Goal: Navigation & Orientation: Find specific page/section

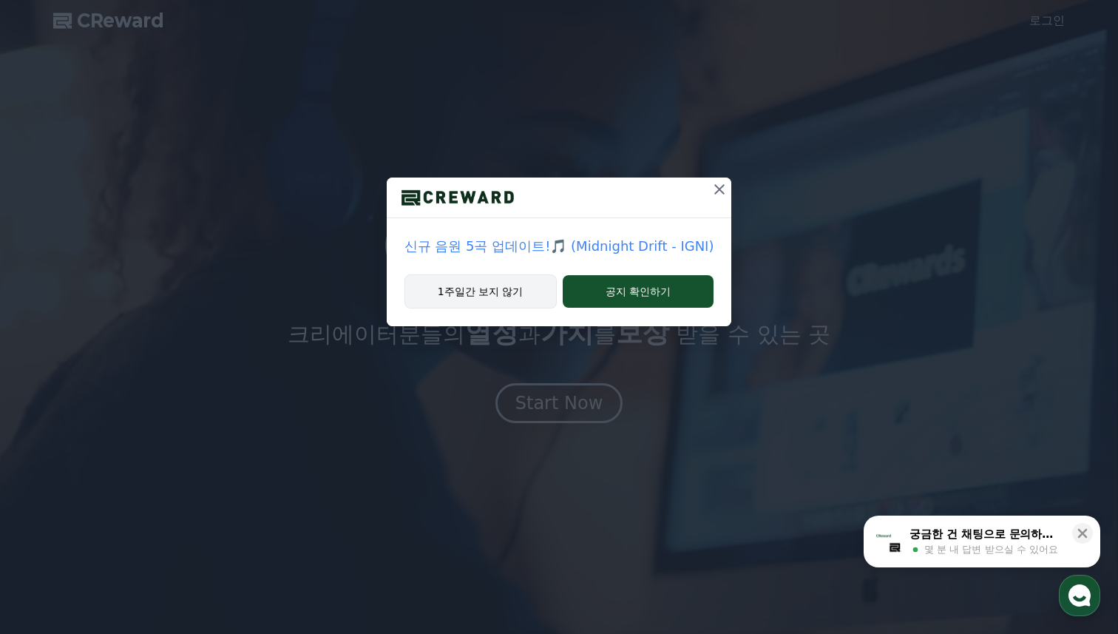
click at [519, 294] on button "1주일간 보지 않기" at bounding box center [480, 291] width 152 height 34
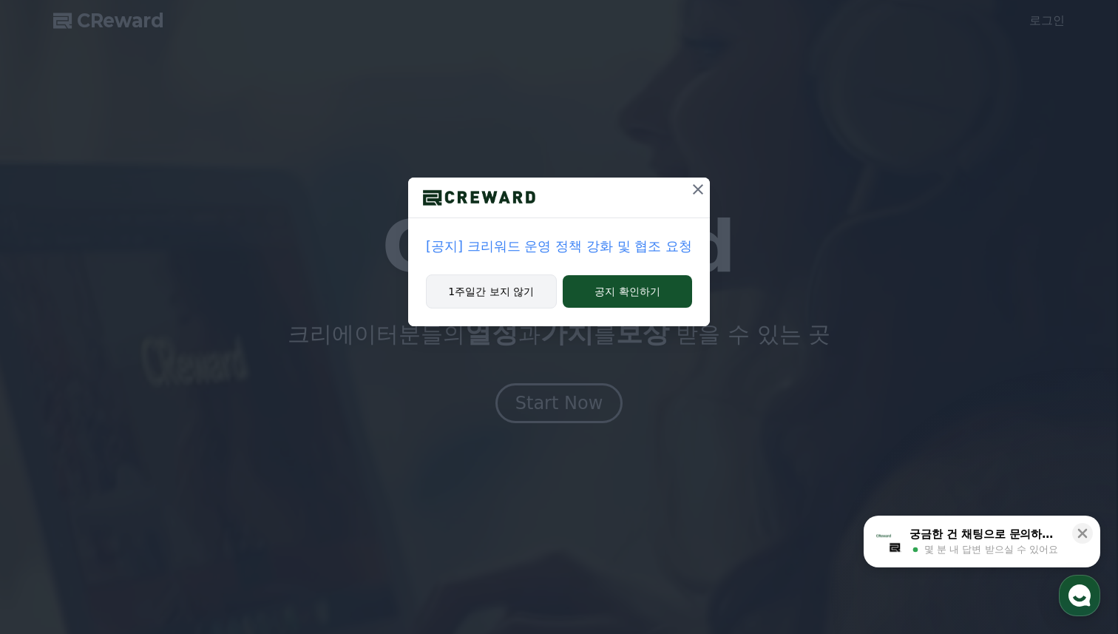
click at [505, 288] on button "1주일간 보지 않기" at bounding box center [491, 291] width 131 height 34
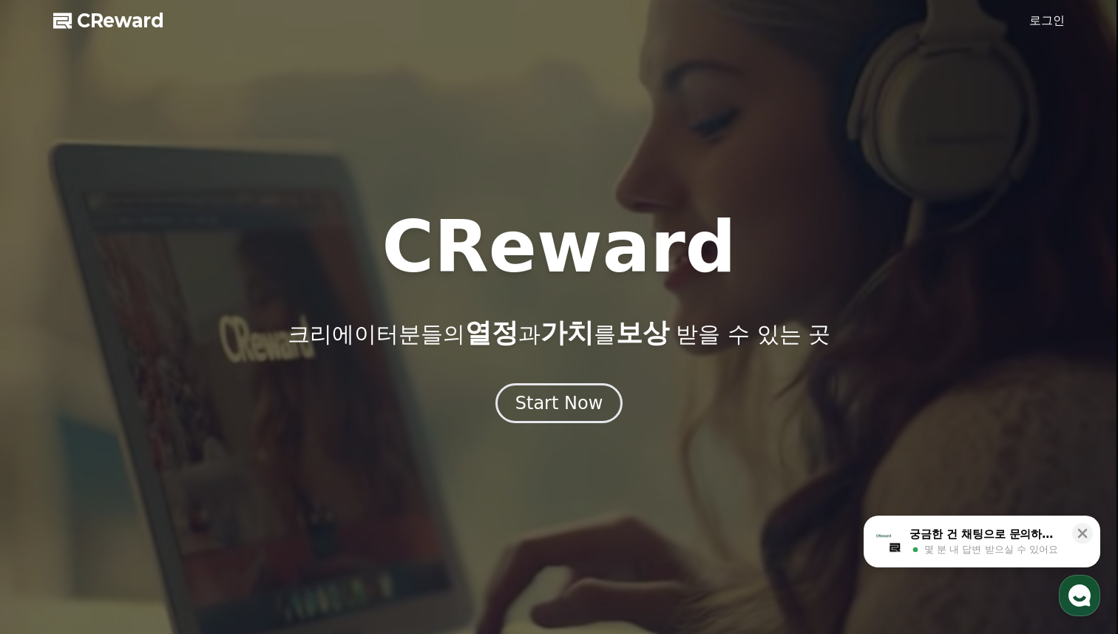
click at [1037, 24] on link "로그인" at bounding box center [1046, 21] width 35 height 18
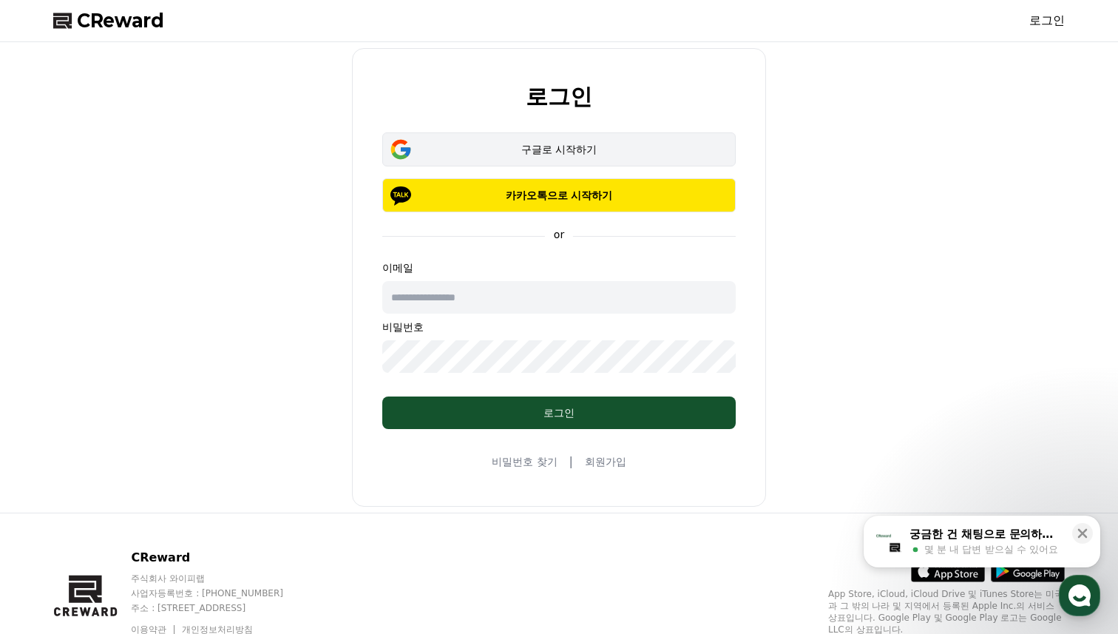
click at [575, 156] on div "구글로 시작하기" at bounding box center [559, 149] width 310 height 15
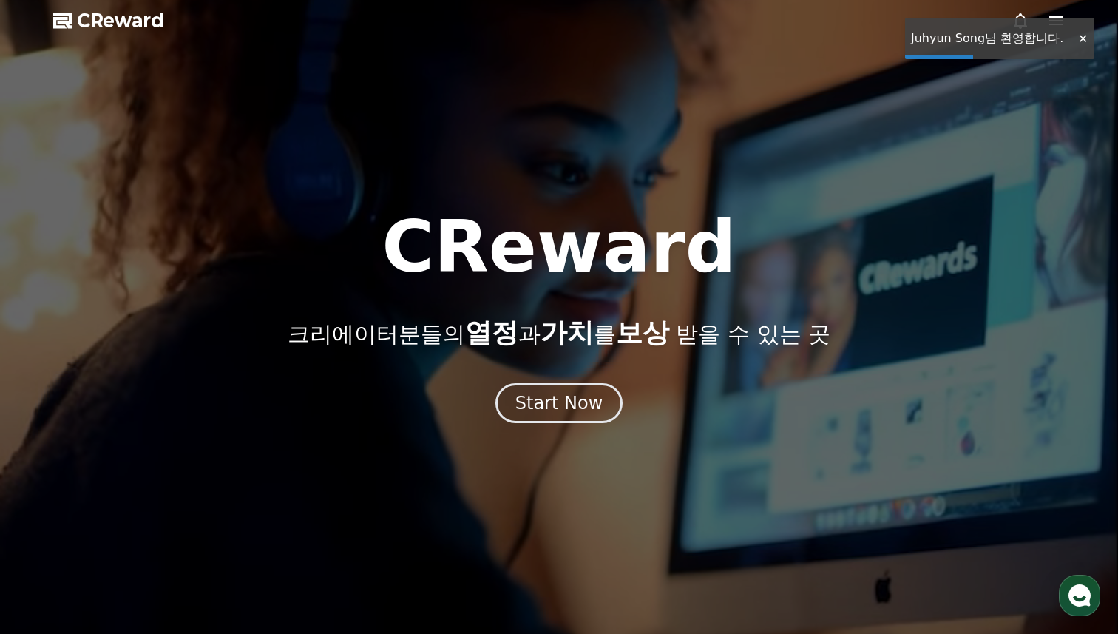
click at [1082, 35] on div at bounding box center [1082, 39] width 24 height 14
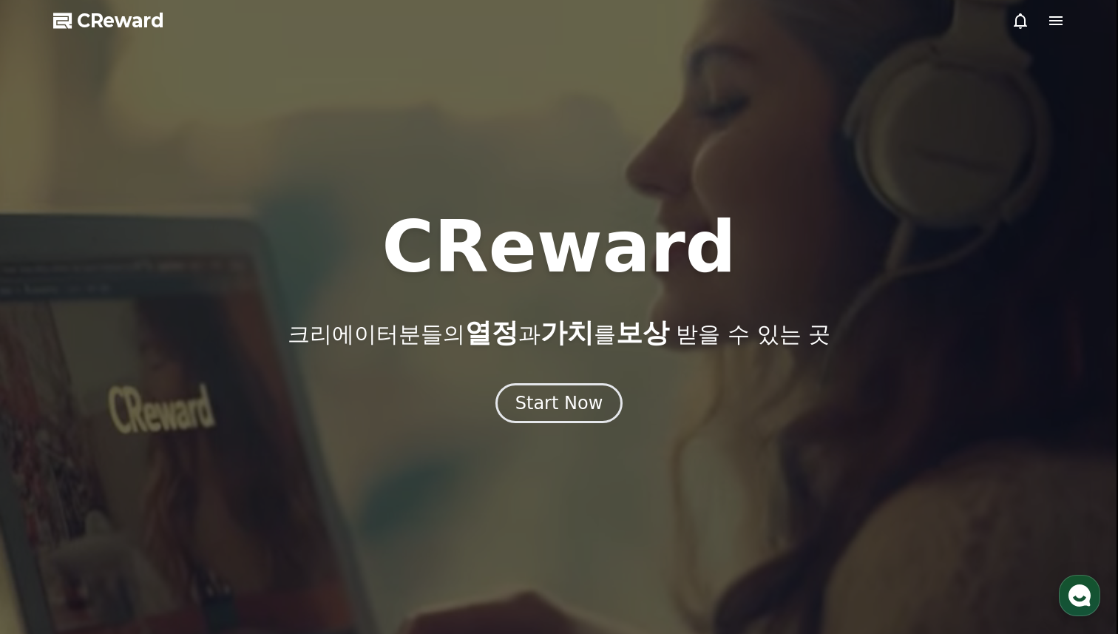
click at [1063, 21] on icon at bounding box center [1056, 21] width 18 height 18
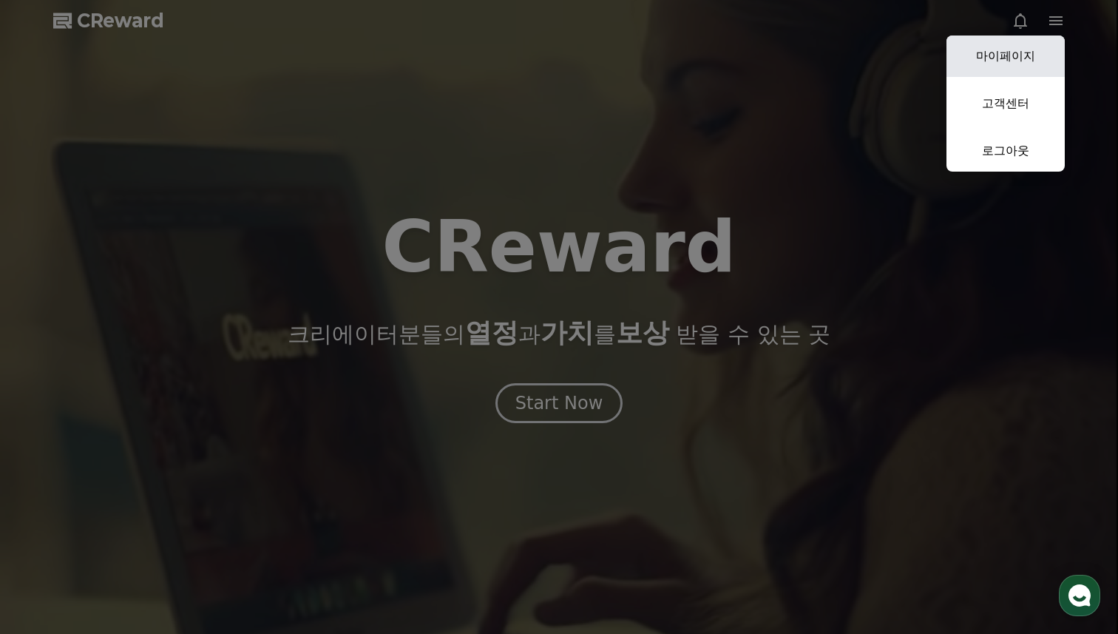
click at [1016, 53] on link "마이페이지" at bounding box center [1005, 55] width 118 height 41
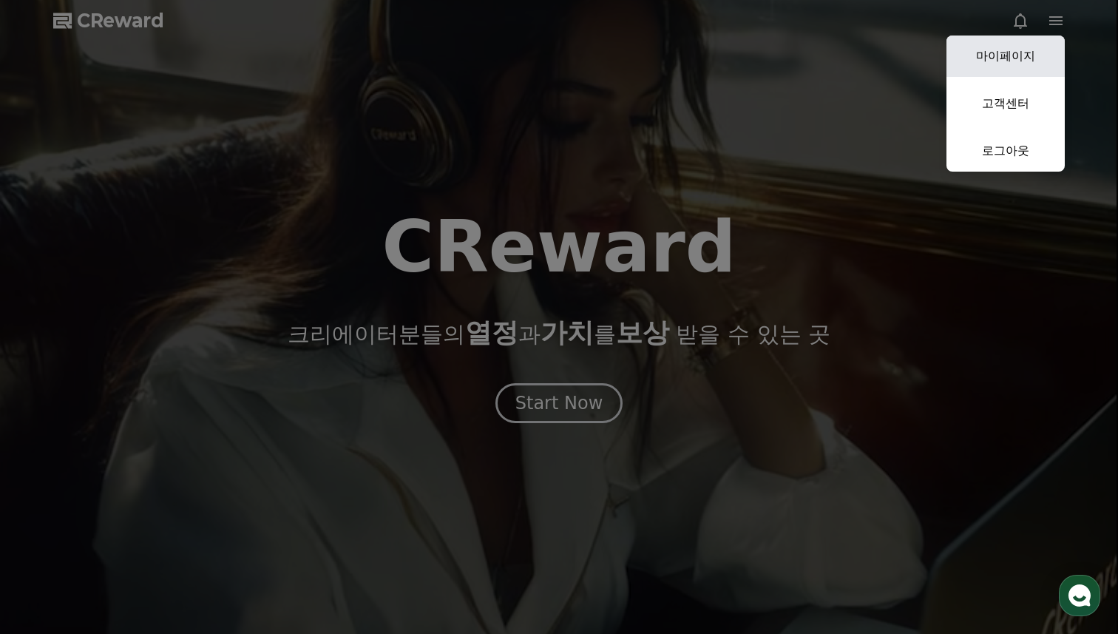
select select "**********"
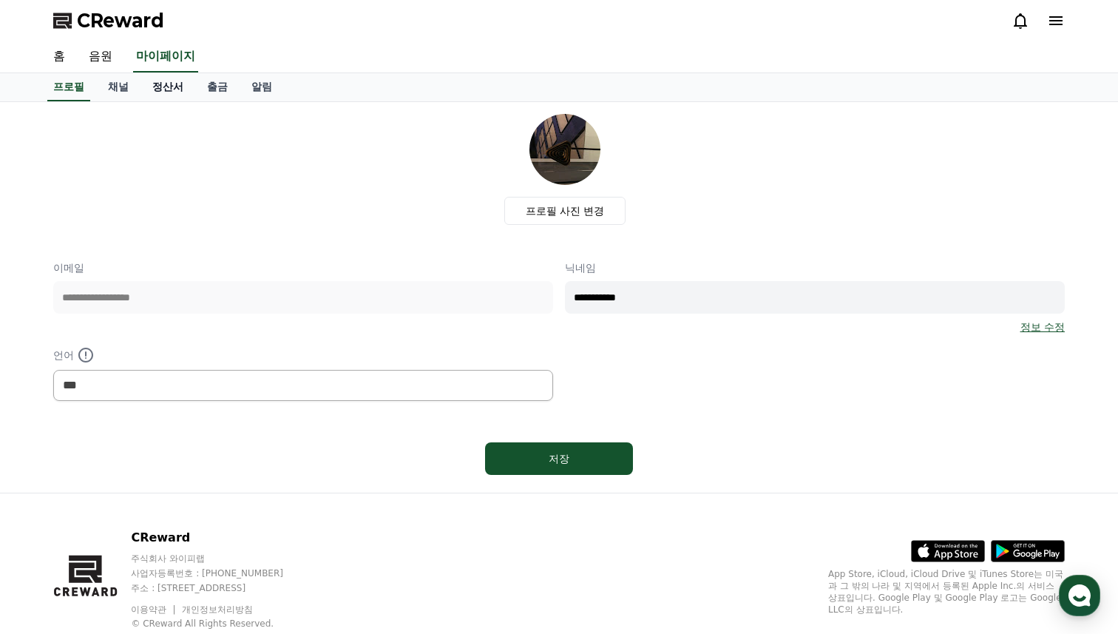
click at [140, 93] on link "정산서" at bounding box center [167, 87] width 55 height 28
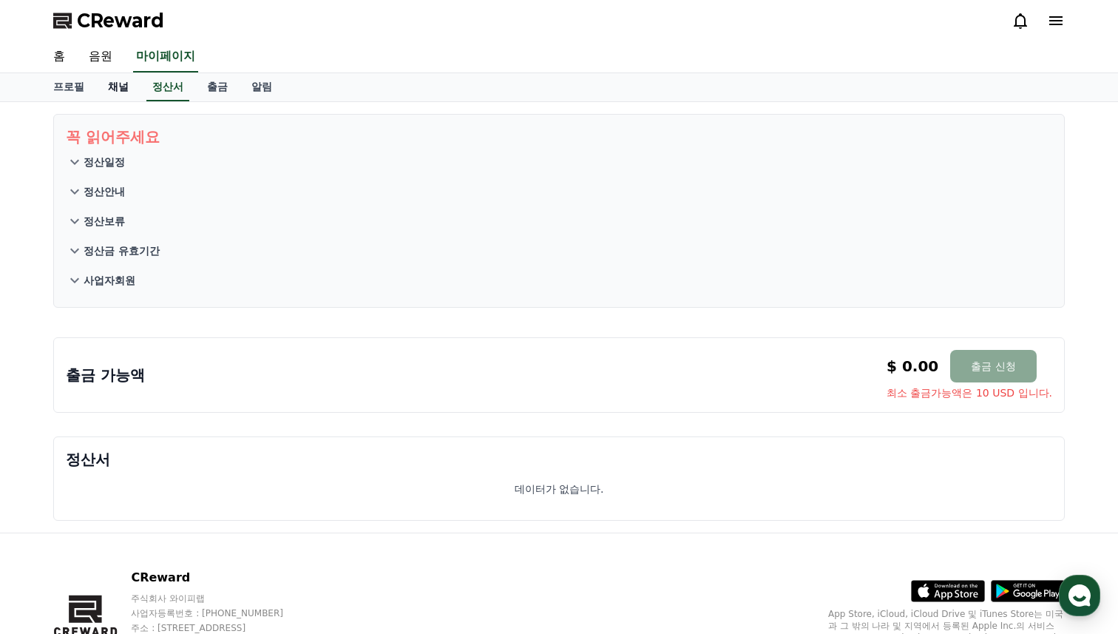
click at [100, 92] on link "채널" at bounding box center [118, 87] width 44 height 28
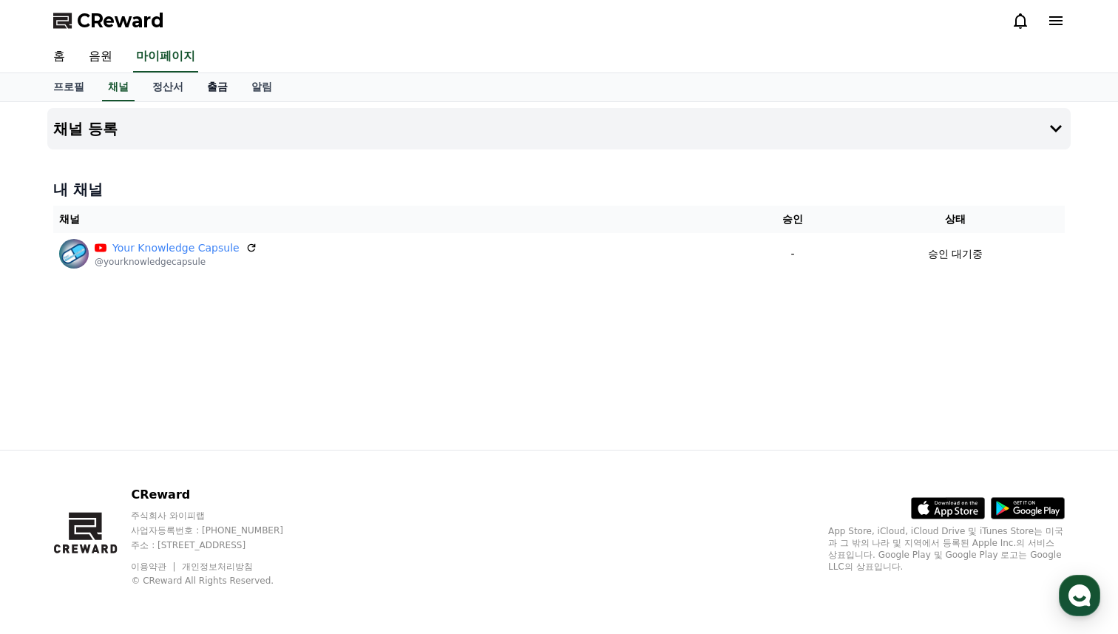
click at [196, 83] on link "출금" at bounding box center [217, 87] width 44 height 28
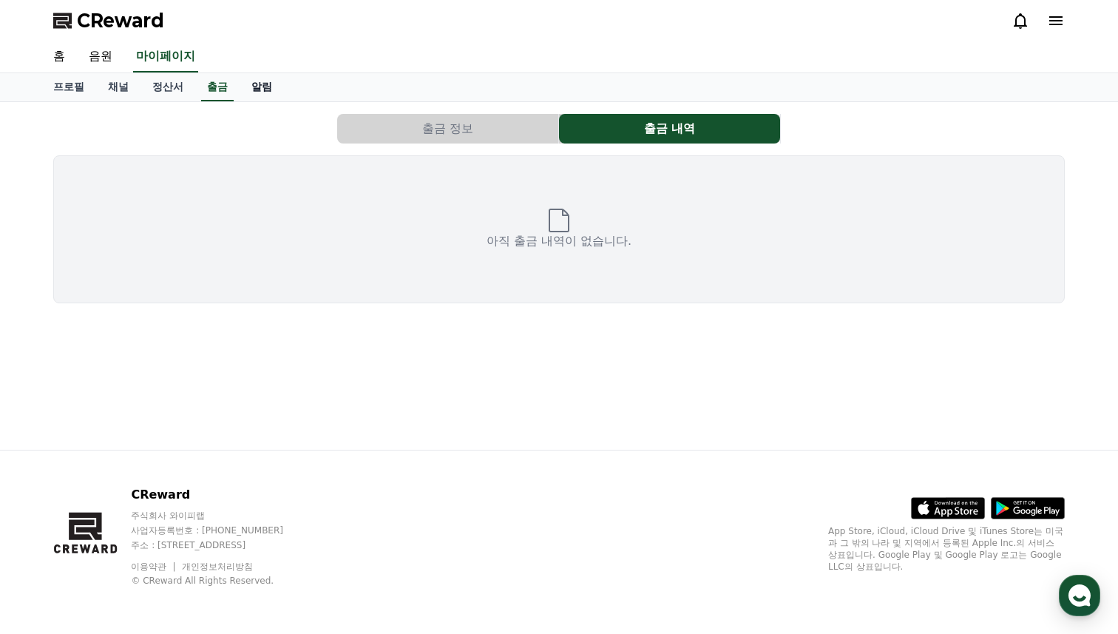
click at [240, 88] on link "알림" at bounding box center [262, 87] width 44 height 28
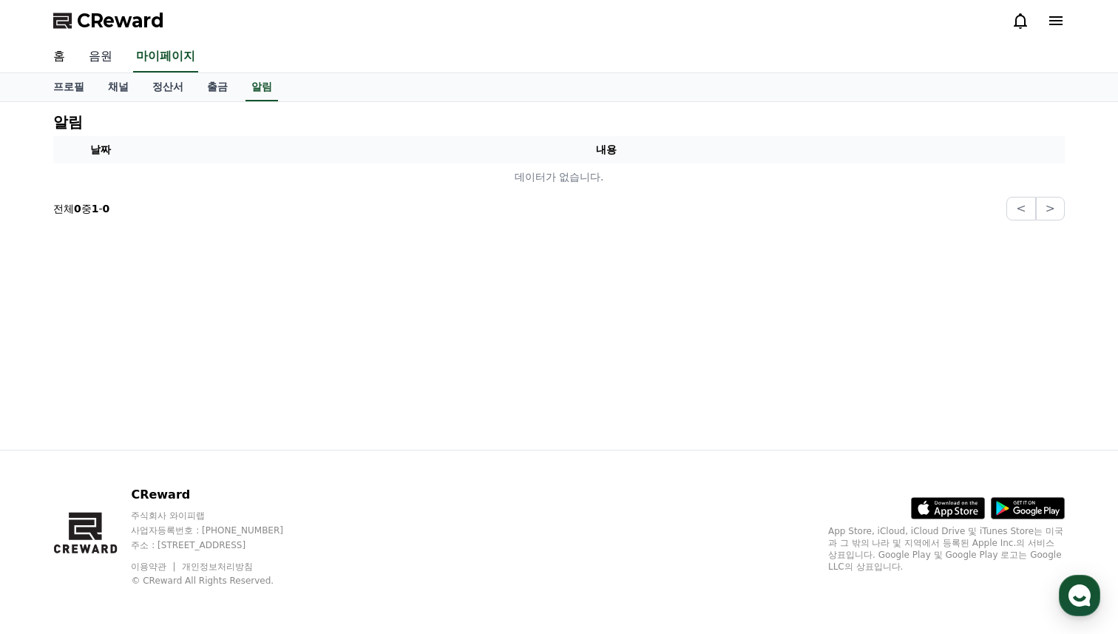
click at [102, 60] on link "음원" at bounding box center [100, 56] width 47 height 31
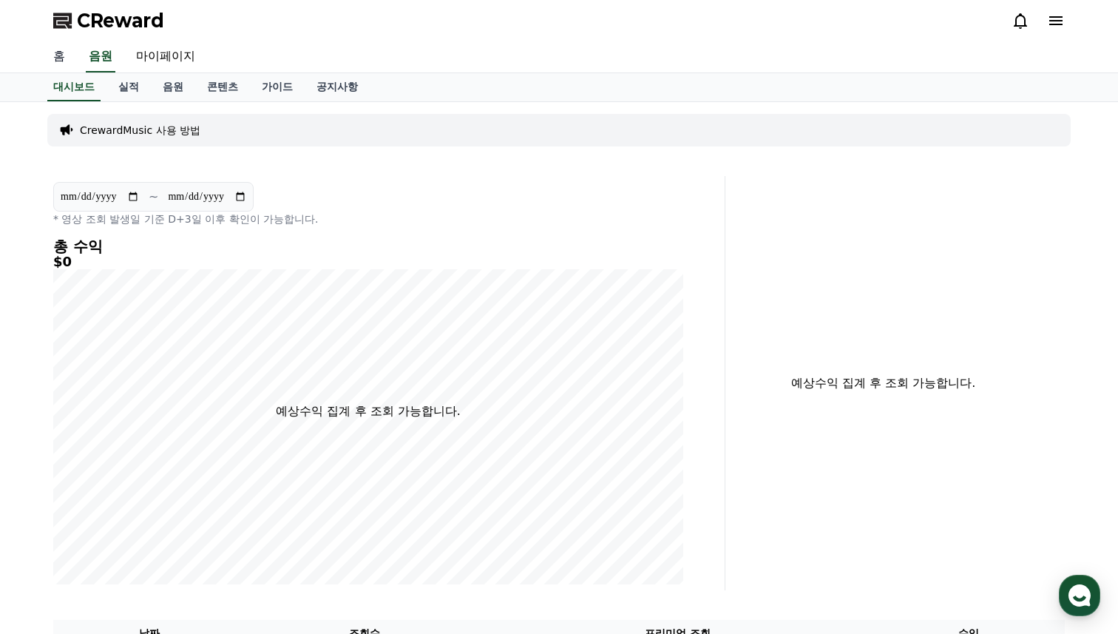
click at [51, 61] on link "홈" at bounding box center [58, 56] width 35 height 31
